Goal: Task Accomplishment & Management: Manage account settings

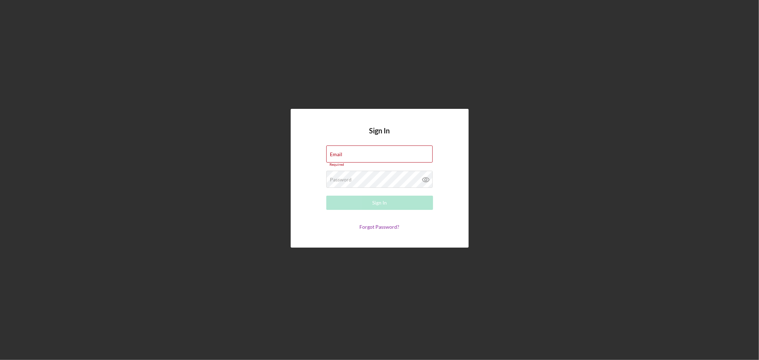
type input "[EMAIL_ADDRESS][DOMAIN_NAME]"
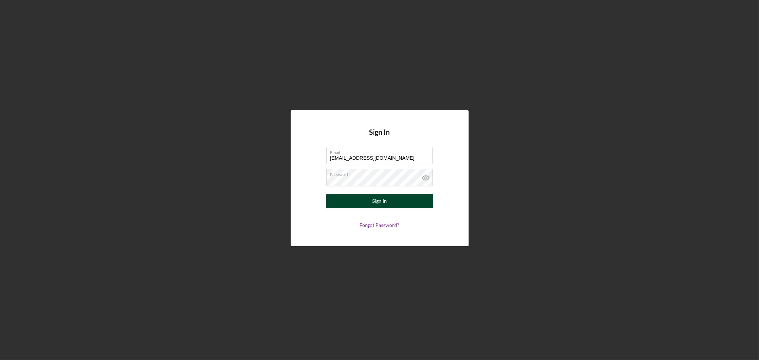
click at [378, 200] on div "Sign In" at bounding box center [379, 201] width 15 height 14
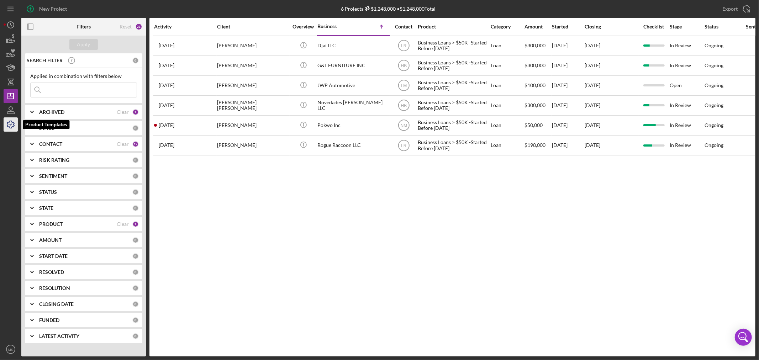
click at [12, 122] on icon "button" at bounding box center [11, 125] width 18 height 18
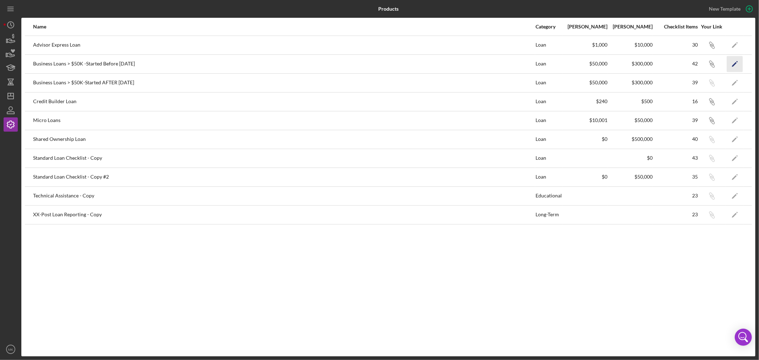
click at [735, 65] on icon "Icon/Edit" at bounding box center [735, 64] width 16 height 16
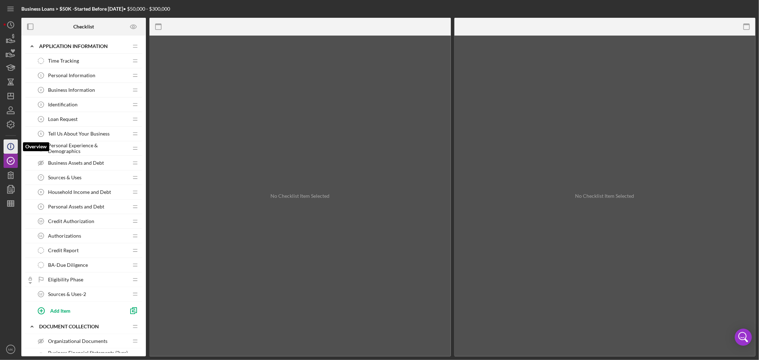
click at [10, 144] on icon "Icon/Info" at bounding box center [11, 147] width 18 height 18
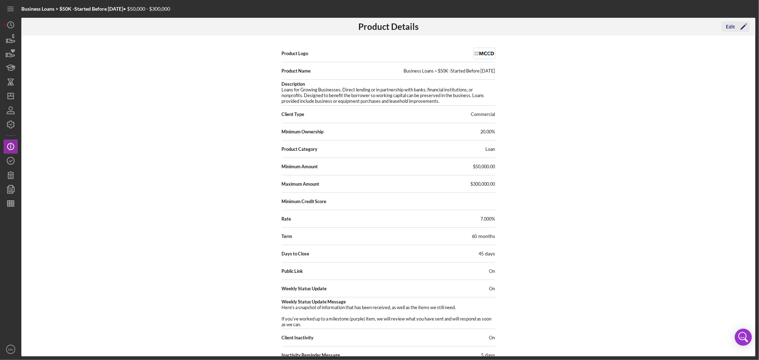
click at [734, 25] on div "Edit" at bounding box center [730, 26] width 9 height 11
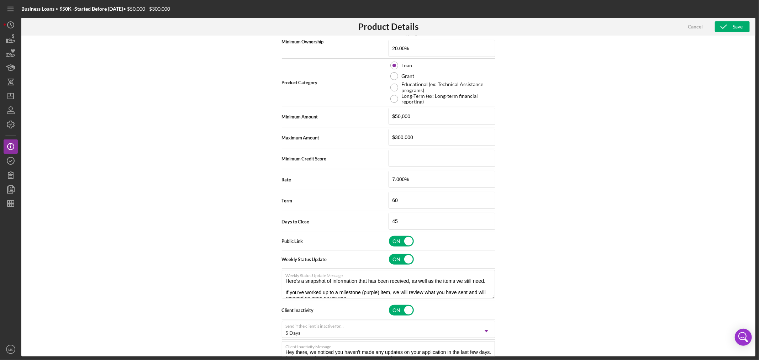
scroll to position [198, 0]
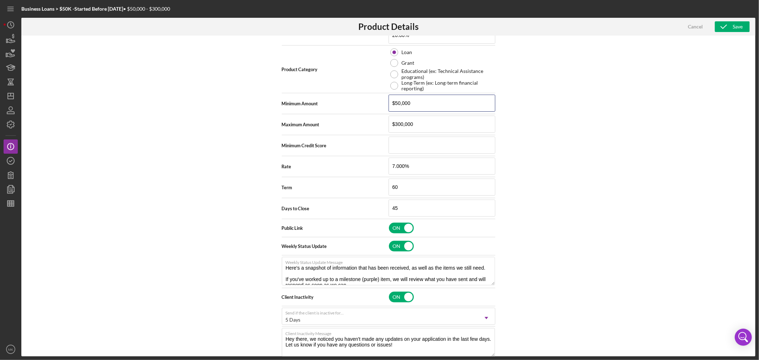
drag, startPoint x: 414, startPoint y: 105, endPoint x: 357, endPoint y: 104, distance: 57.7
click at [357, 104] on div "Minimum Amount $50,000" at bounding box center [389, 104] width 214 height 18
type input "$25,000"
click at [735, 24] on div "Save" at bounding box center [738, 26] width 10 height 11
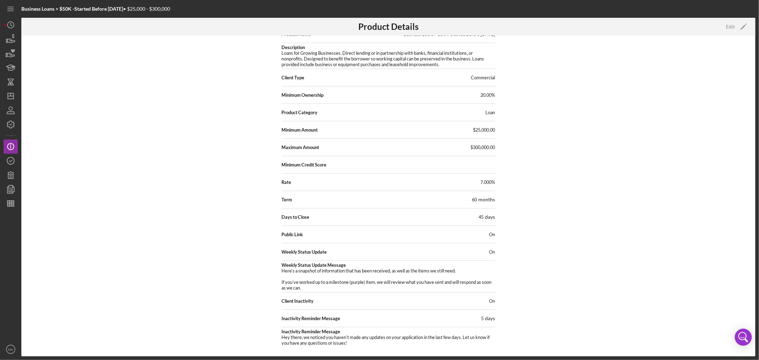
scroll to position [37, 0]
click at [11, 96] on line "button" at bounding box center [11, 96] width 6 height 0
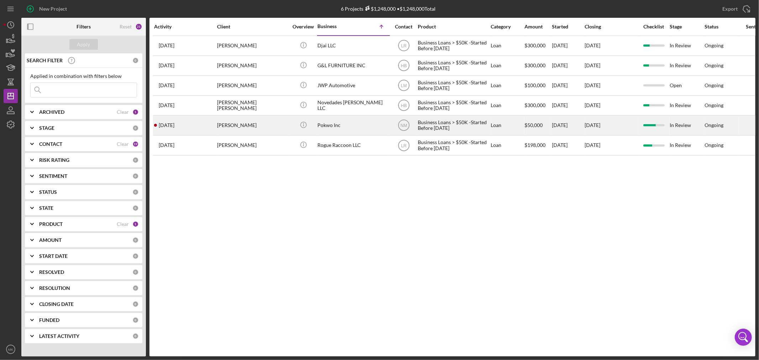
click at [322, 126] on div "Pokwo Inc" at bounding box center [353, 125] width 71 height 19
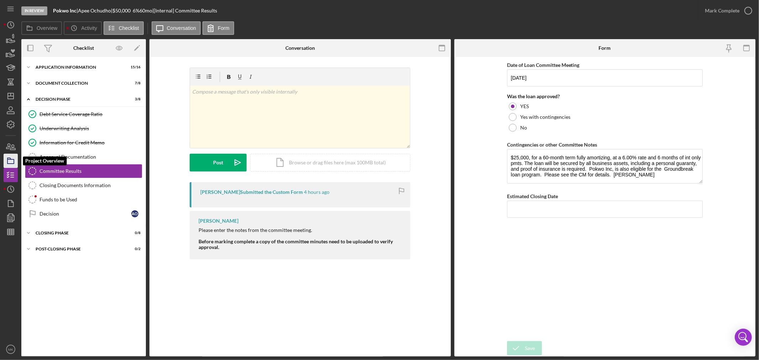
click at [12, 160] on icon "button" at bounding box center [11, 161] width 18 height 18
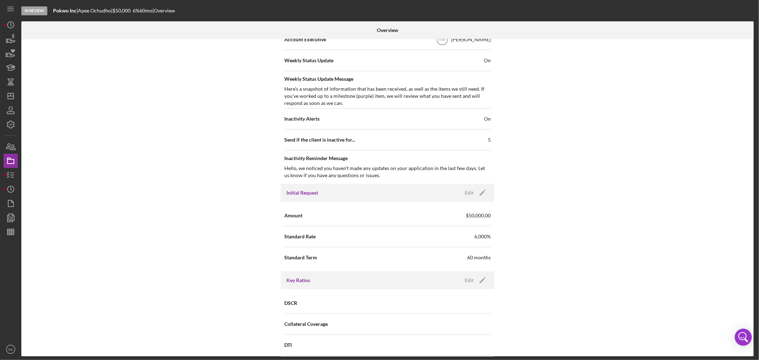
scroll to position [277, 0]
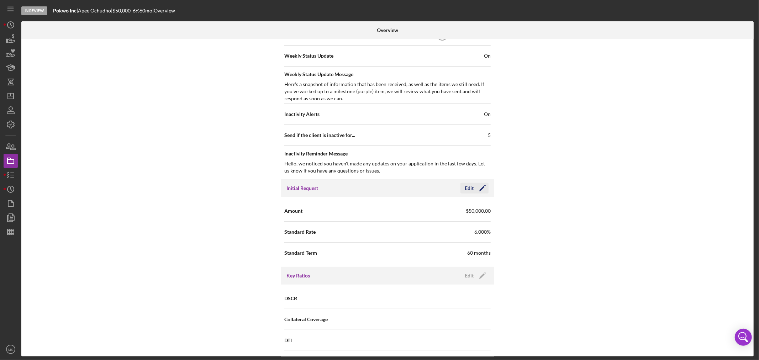
click at [481, 189] on polygon "button" at bounding box center [481, 188] width 5 height 5
drag, startPoint x: 413, startPoint y: 209, endPoint x: 336, endPoint y: 211, distance: 76.9
click at [336, 211] on div "Amount $50,000" at bounding box center [387, 211] width 206 height 18
type input "$25,000"
click at [568, 240] on div "Internal Workflow Stage In Review Icon/Dropdown Arrow Archive (can unarchive la…" at bounding box center [387, 198] width 733 height 318
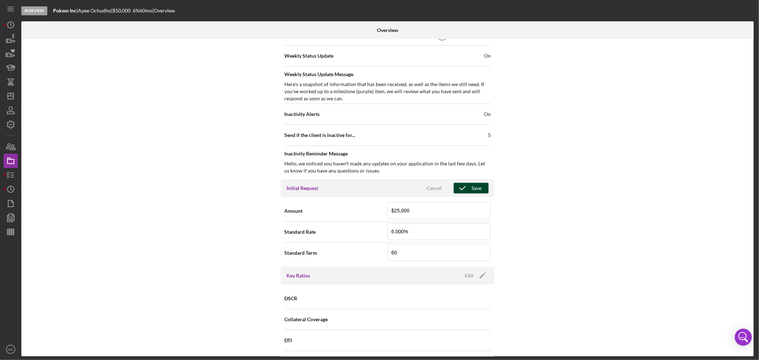
click at [467, 186] on icon "button" at bounding box center [463, 188] width 18 height 18
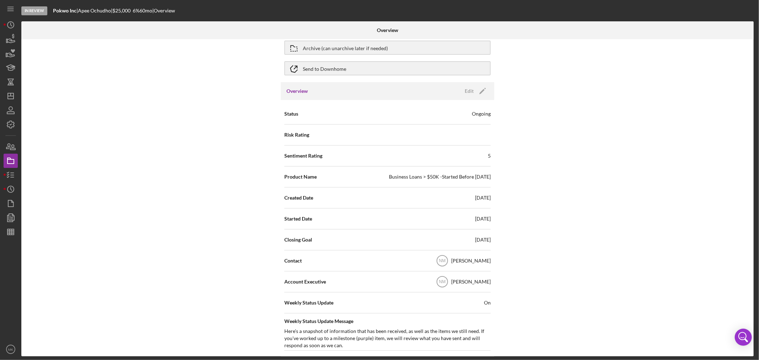
scroll to position [0, 0]
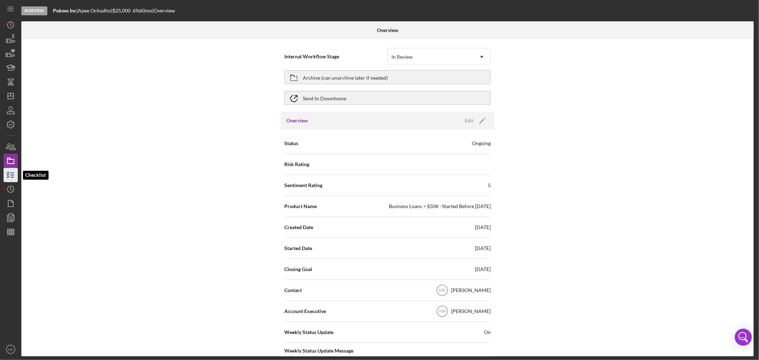
click at [9, 177] on icon "button" at bounding box center [11, 175] width 18 height 18
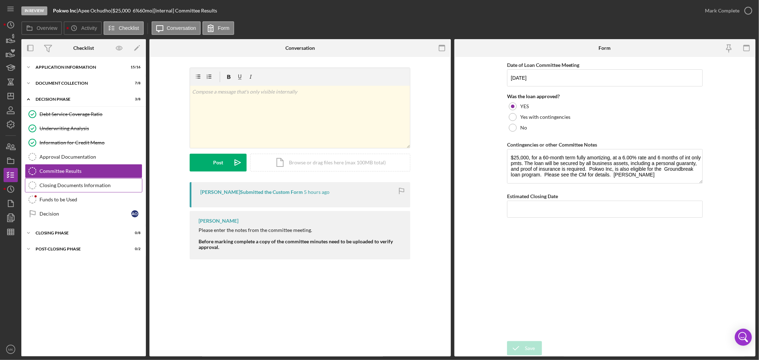
click at [99, 184] on div "Closing Documents Information" at bounding box center [91, 186] width 103 height 6
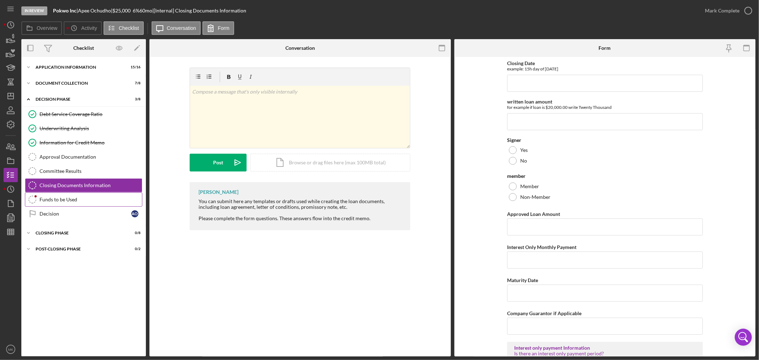
click at [82, 199] on div "Funds to be Used" at bounding box center [91, 200] width 103 height 6
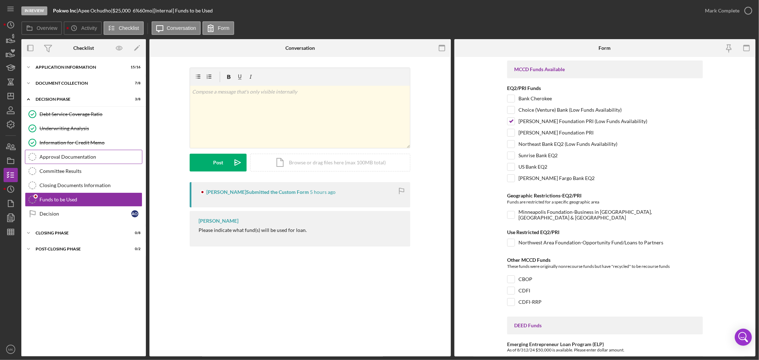
click at [105, 157] on div "Approval Documentation" at bounding box center [91, 157] width 103 height 6
